Goal: Navigation & Orientation: Find specific page/section

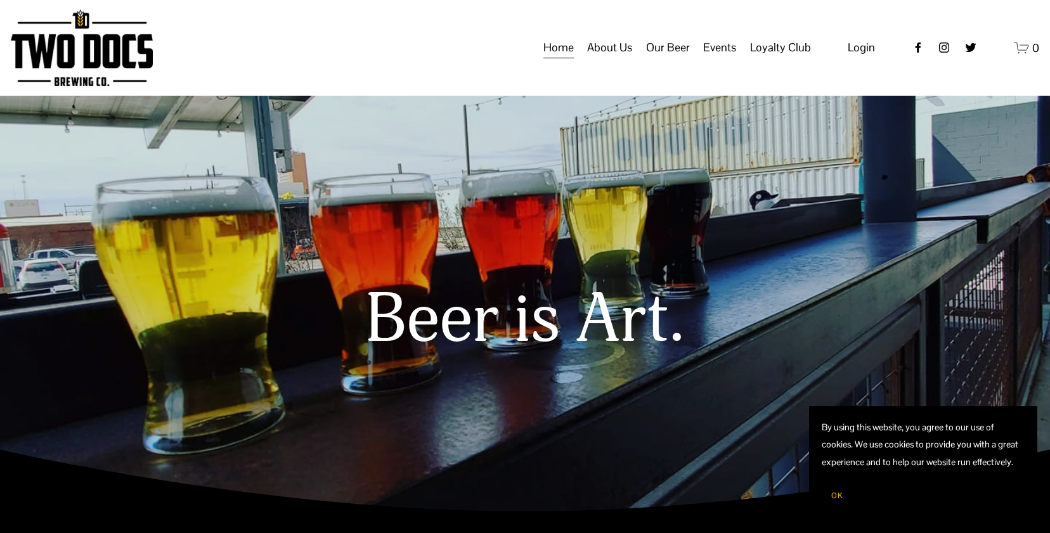
click at [0, 0] on span "Our Mission" at bounding box center [0, 0] width 0 height 0
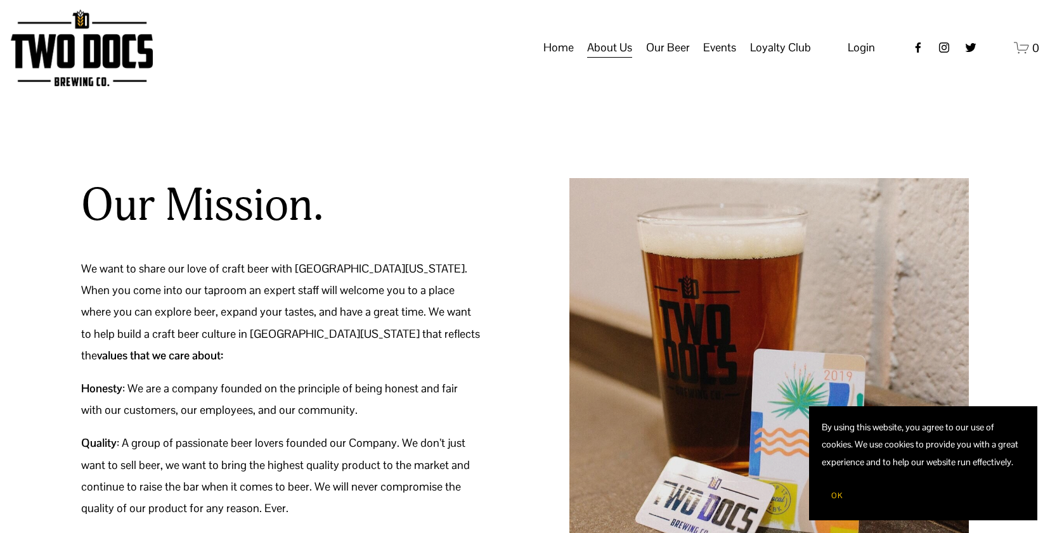
click at [570, 60] on link "Home" at bounding box center [558, 48] width 30 height 24
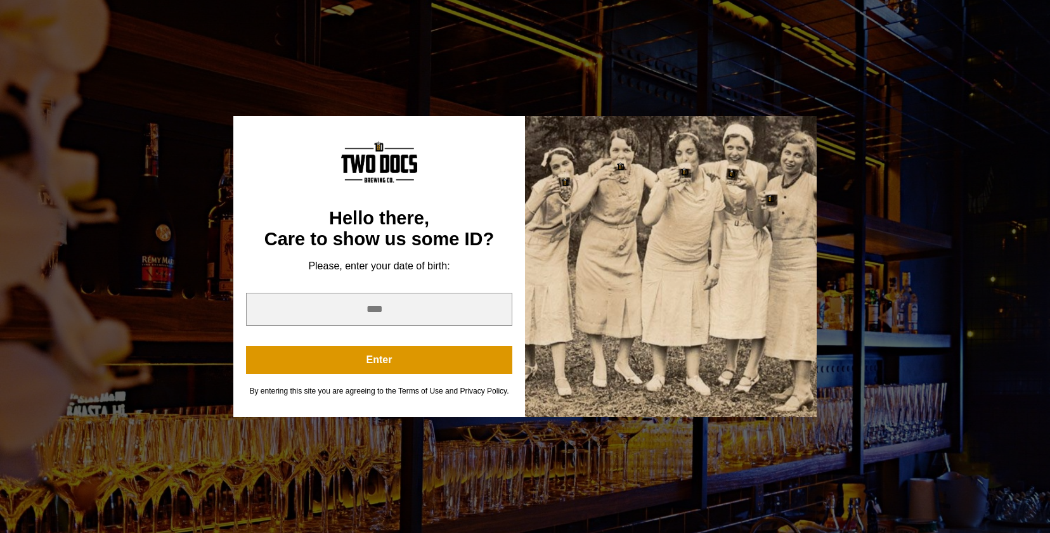
scroll to position [624, 0]
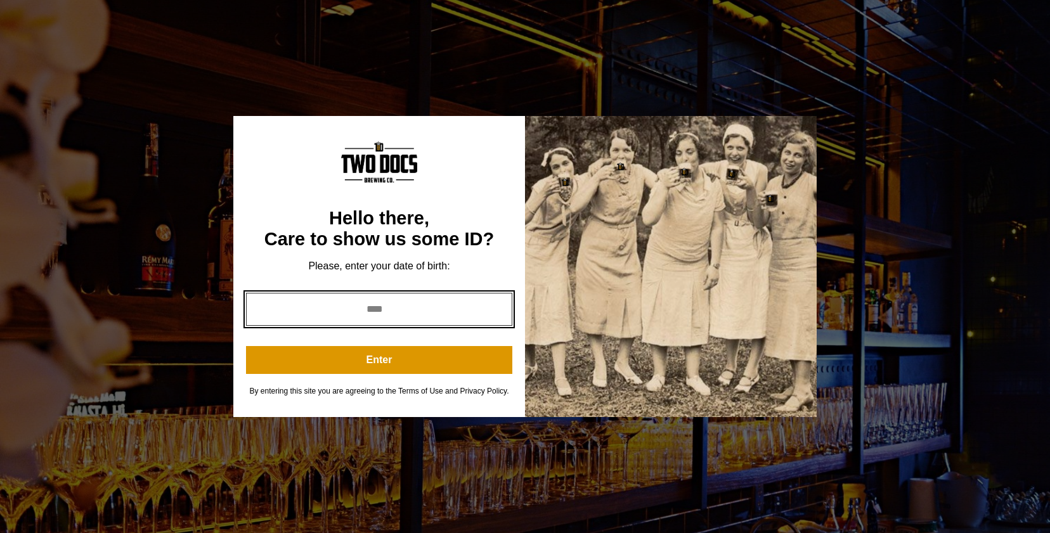
click at [446, 316] on input "year" at bounding box center [379, 309] width 266 height 33
click at [499, 300] on input "year" at bounding box center [379, 309] width 266 height 33
click at [453, 300] on input "year" at bounding box center [379, 309] width 266 height 33
type input "*"
type input "****"
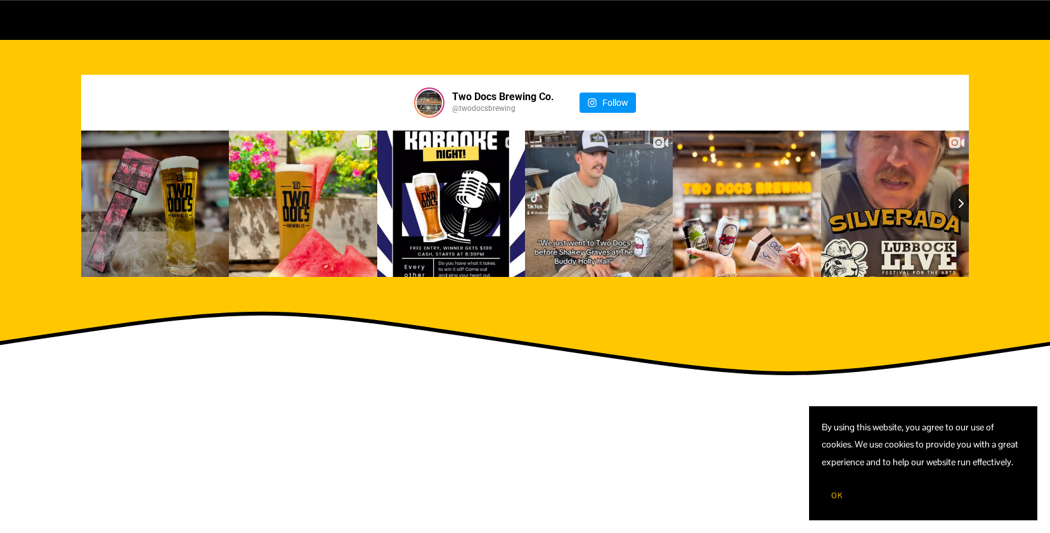
scroll to position [2018, 0]
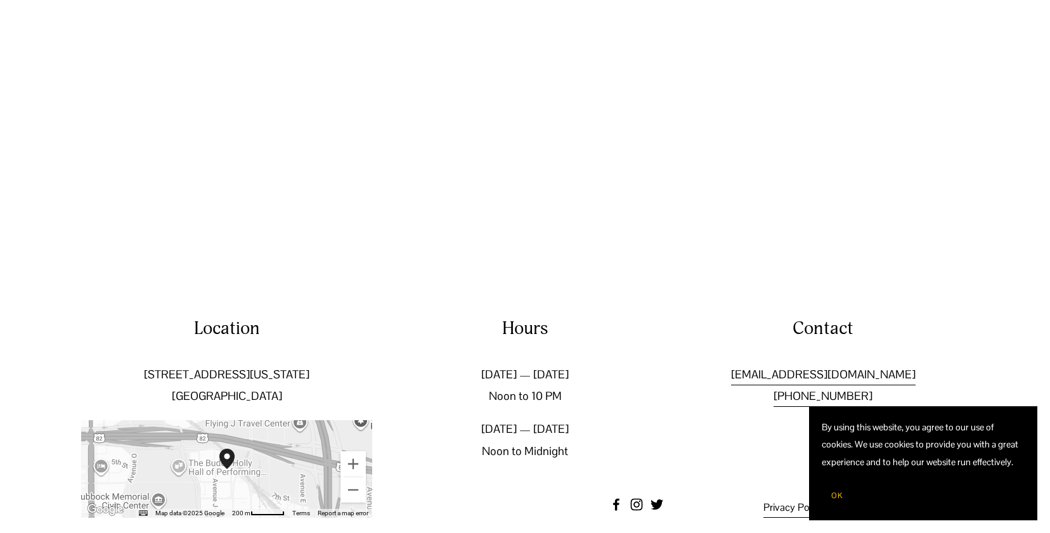
click at [844, 492] on button "OK" at bounding box center [837, 496] width 30 height 24
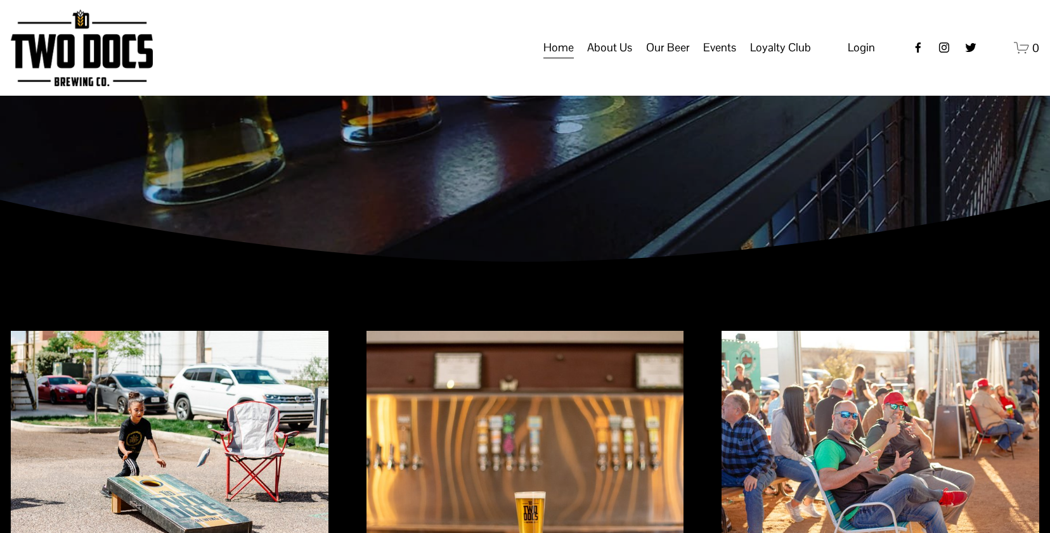
scroll to position [0, 0]
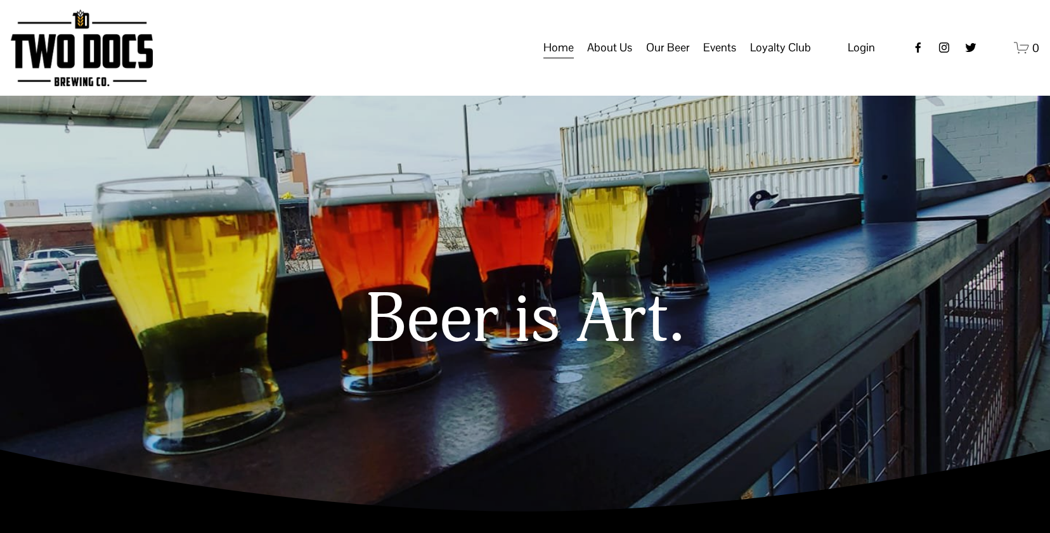
click at [0, 0] on span "FAQs" at bounding box center [0, 0] width 0 height 0
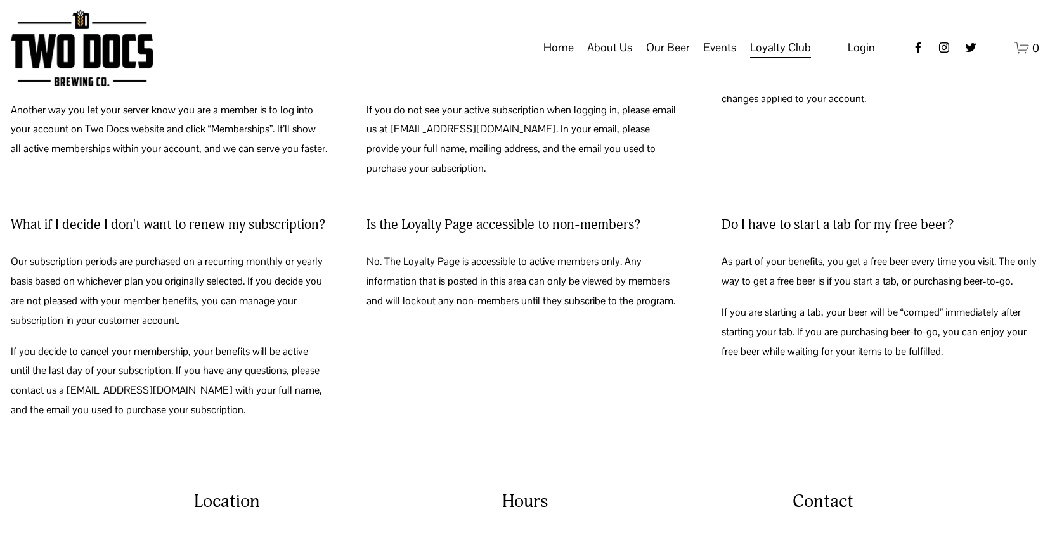
scroll to position [150, 0]
